Goal: Navigation & Orientation: Find specific page/section

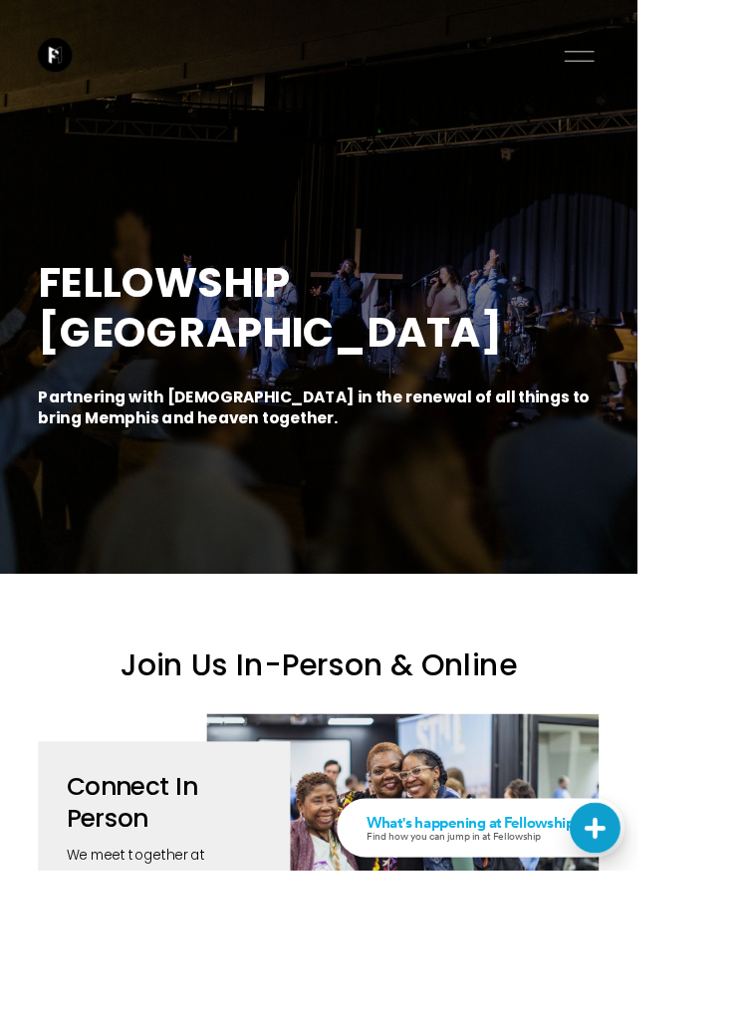
click at [661, 74] on button "Open Menu Close Menu" at bounding box center [681, 66] width 47 height 37
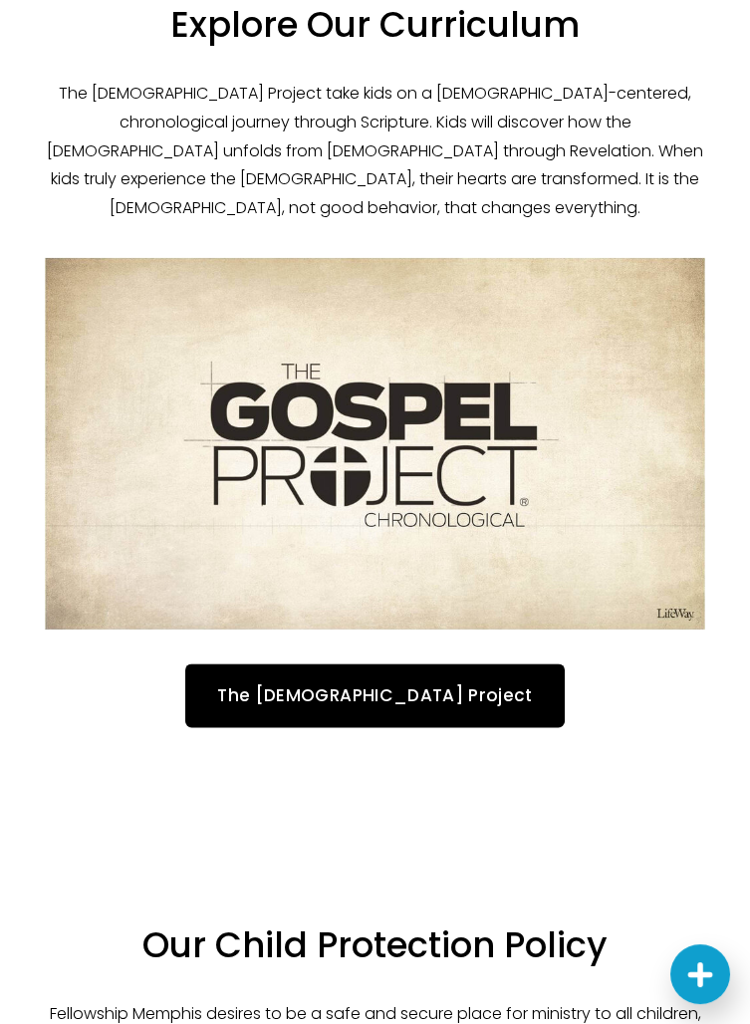
scroll to position [4293, 0]
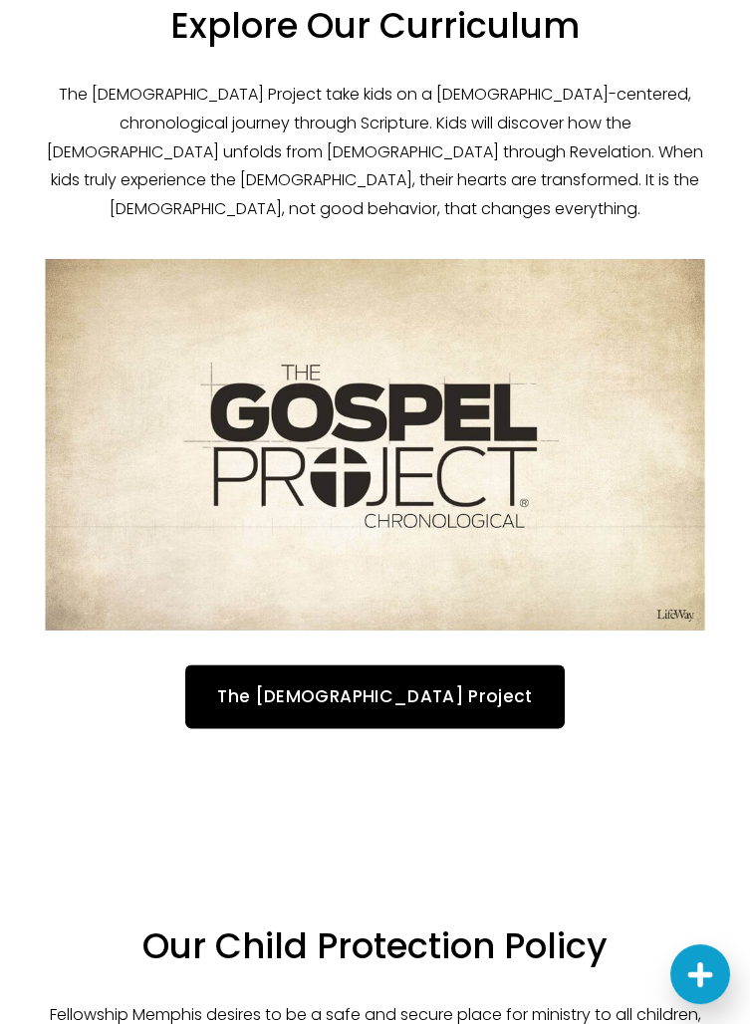
click at [518, 603] on div at bounding box center [375, 443] width 660 height 371
